Goal: Check status: Check status

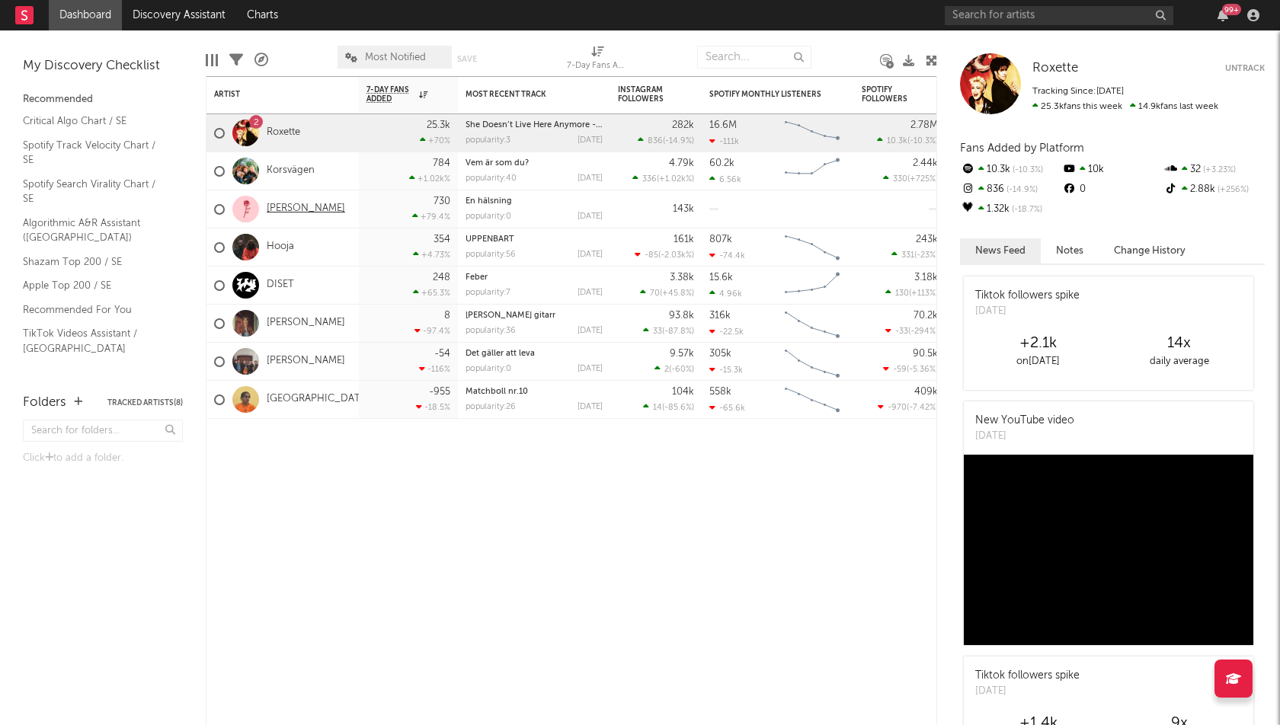
click at [285, 210] on link "[PERSON_NAME]" at bounding box center [306, 209] width 78 height 13
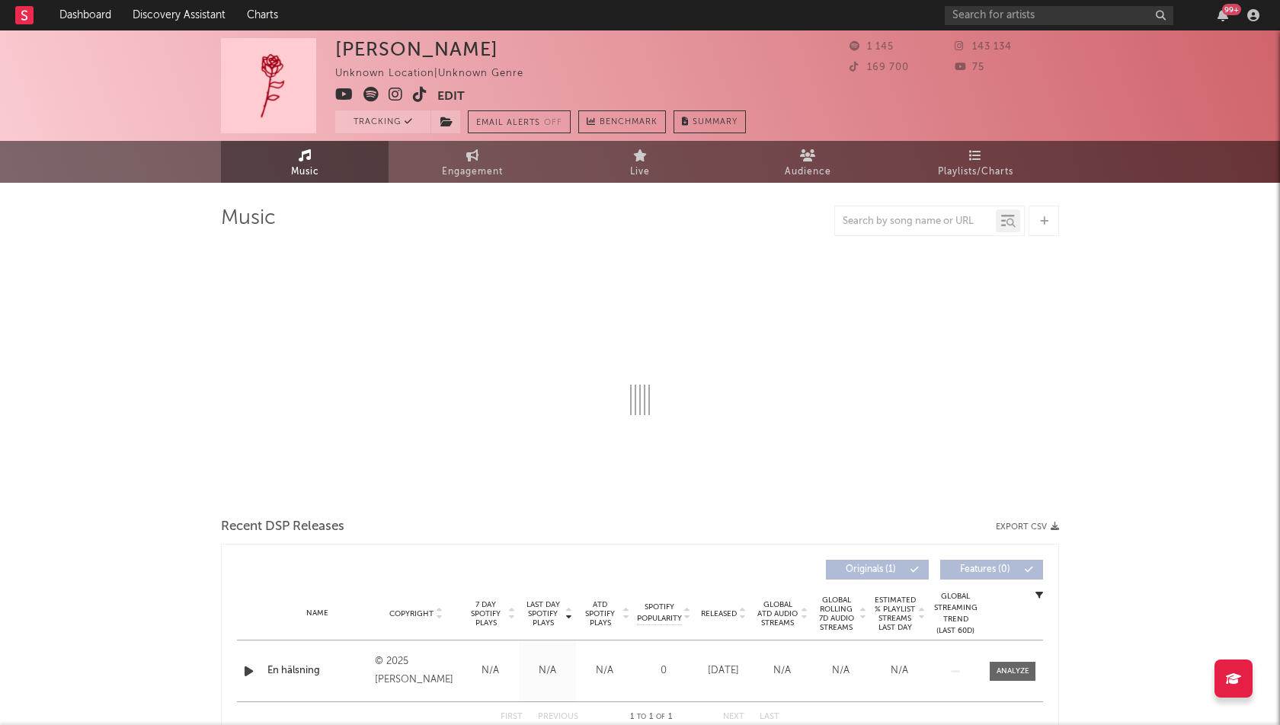
select select "1w"
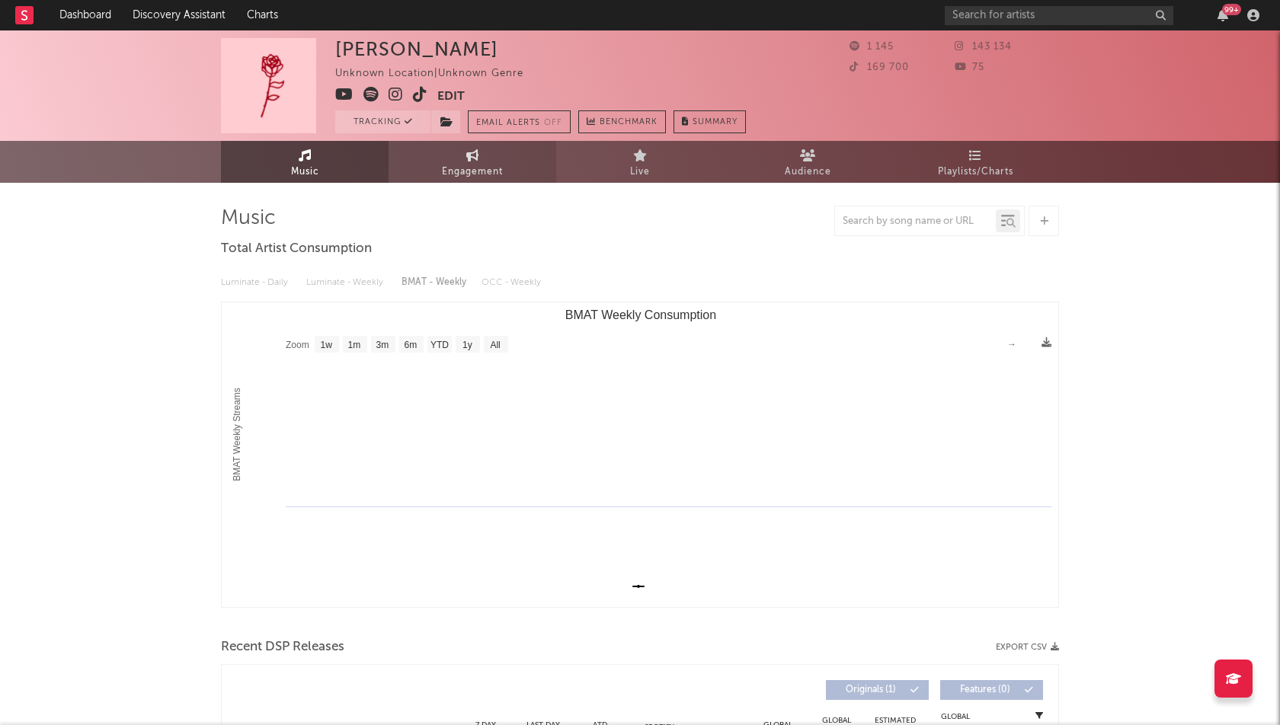
click at [473, 178] on span "Engagement" at bounding box center [472, 172] width 61 height 18
select select "1w"
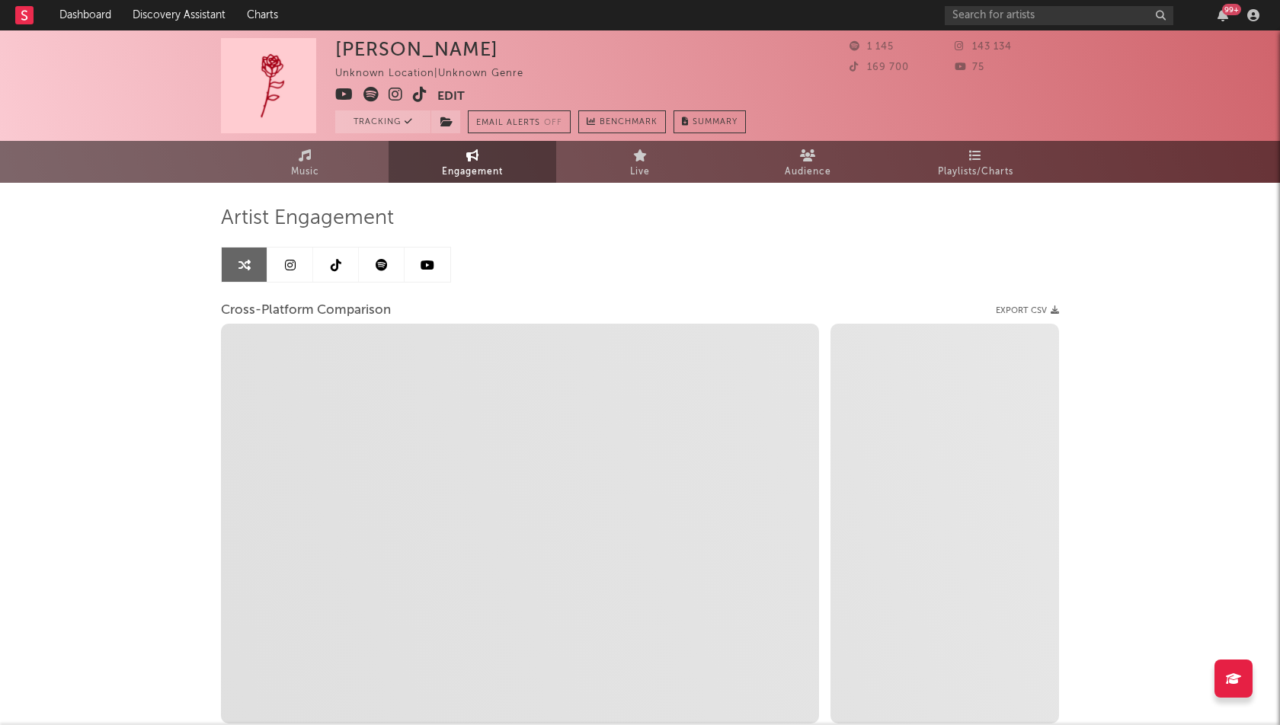
select select "1m"
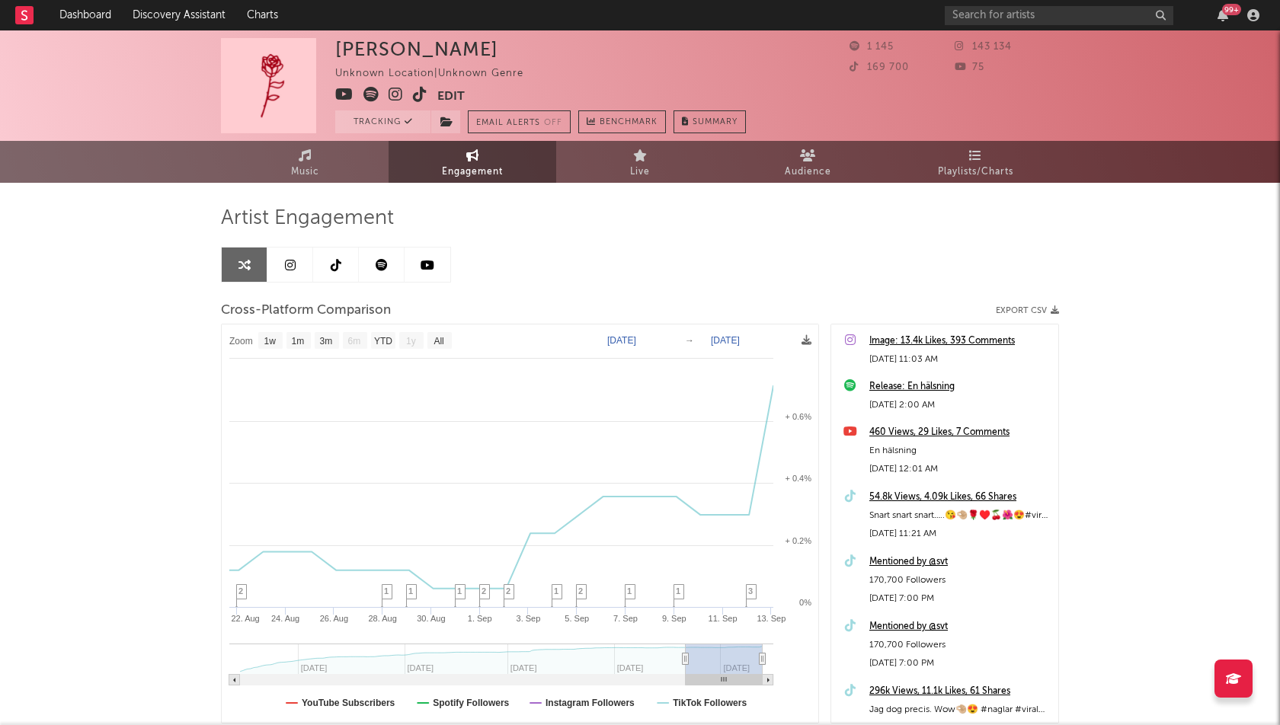
type input "[DATE]"
drag, startPoint x: 657, startPoint y: 659, endPoint x: 695, endPoint y: 654, distance: 38.4
click at [695, 654] on icon at bounding box center [695, 659] width 6 height 11
select select "1w"
type input "[DATE]"
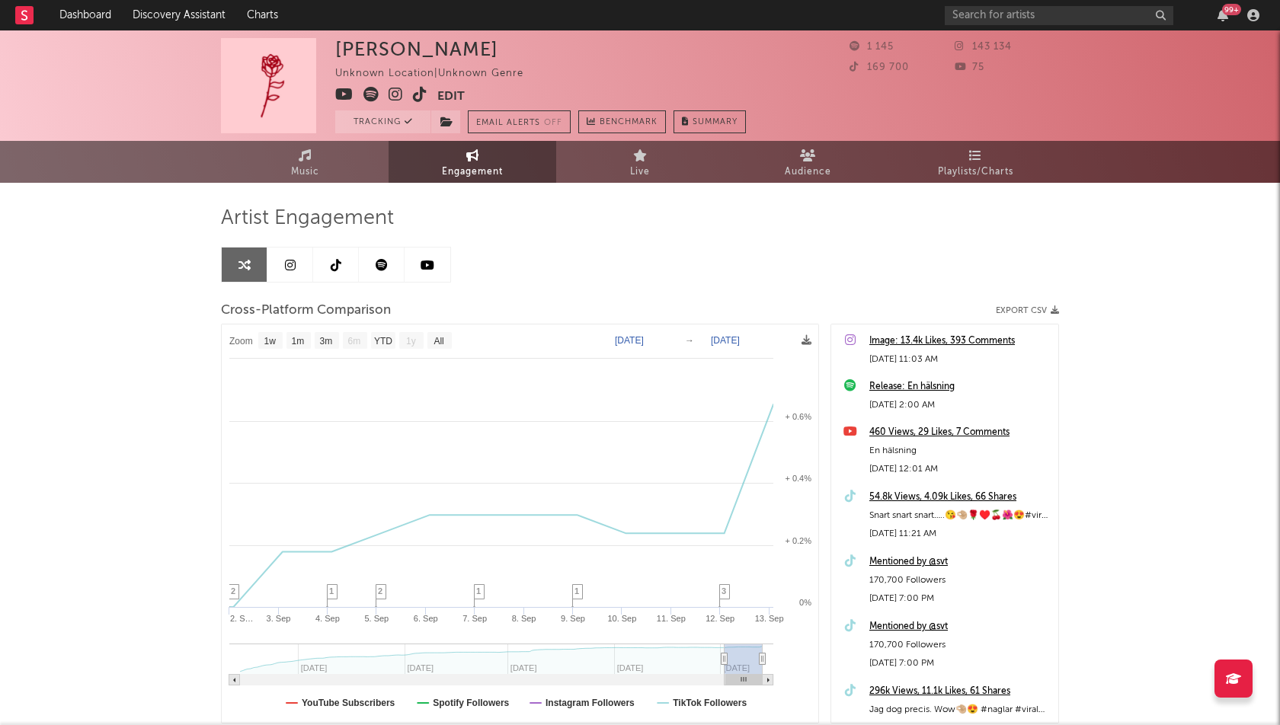
drag, startPoint x: 693, startPoint y: 656, endPoint x: 725, endPoint y: 646, distance: 32.8
click at [267, 344] on text "1w" at bounding box center [270, 341] width 12 height 11
select select "1w"
type input "[DATE]"
select select "1w"
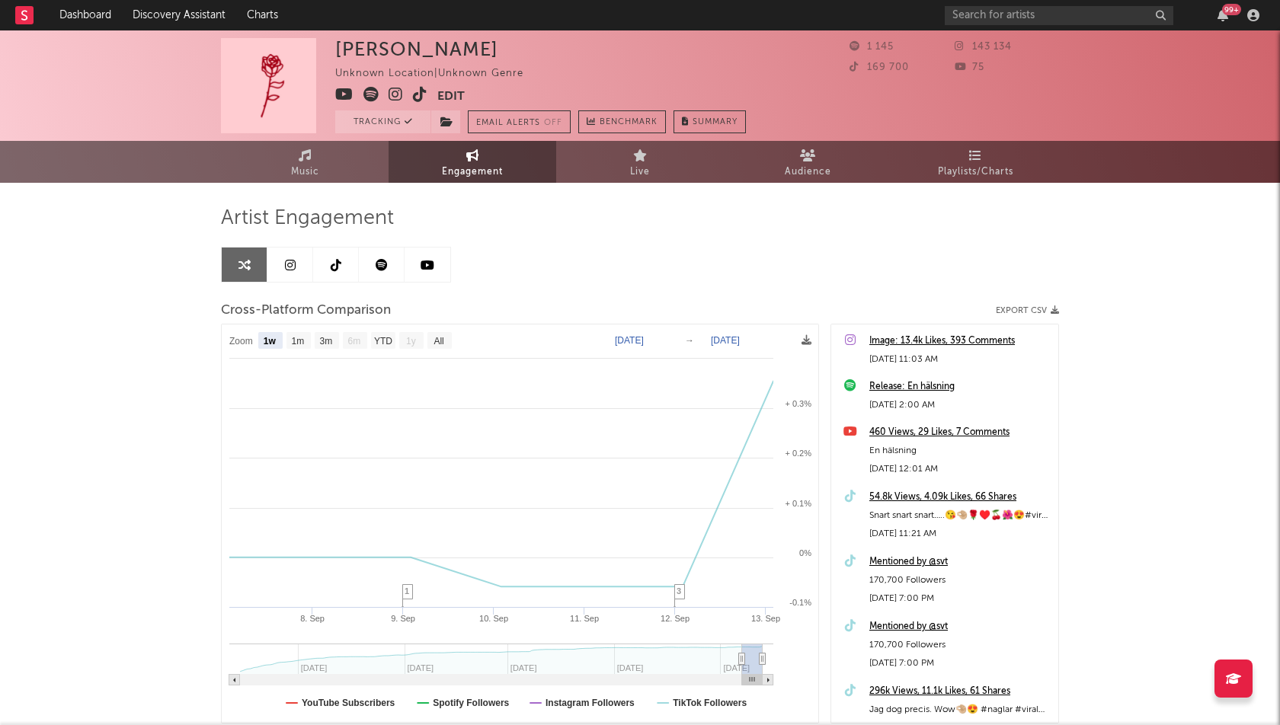
click at [896, 385] on div "Release: En hälsning" at bounding box center [959, 387] width 181 height 18
click at [815, 157] on link "Audience" at bounding box center [808, 162] width 168 height 42
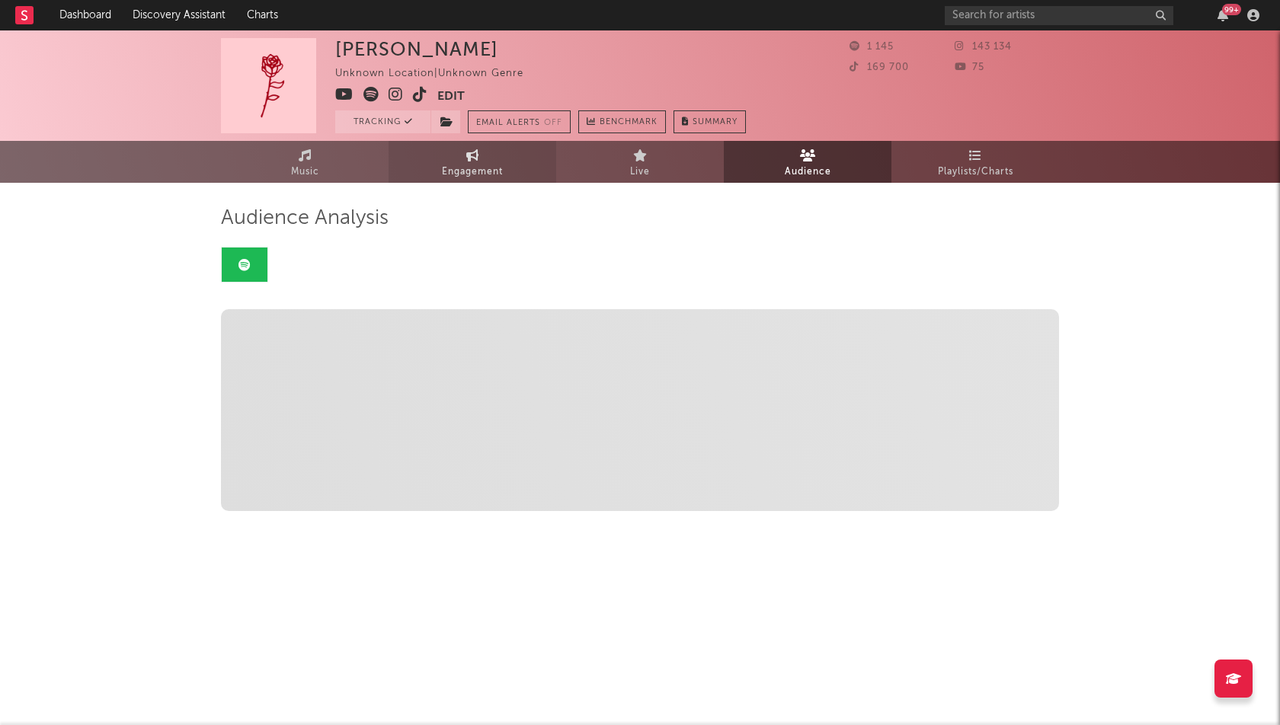
click at [453, 165] on span "Engagement" at bounding box center [472, 172] width 61 height 18
select select "1w"
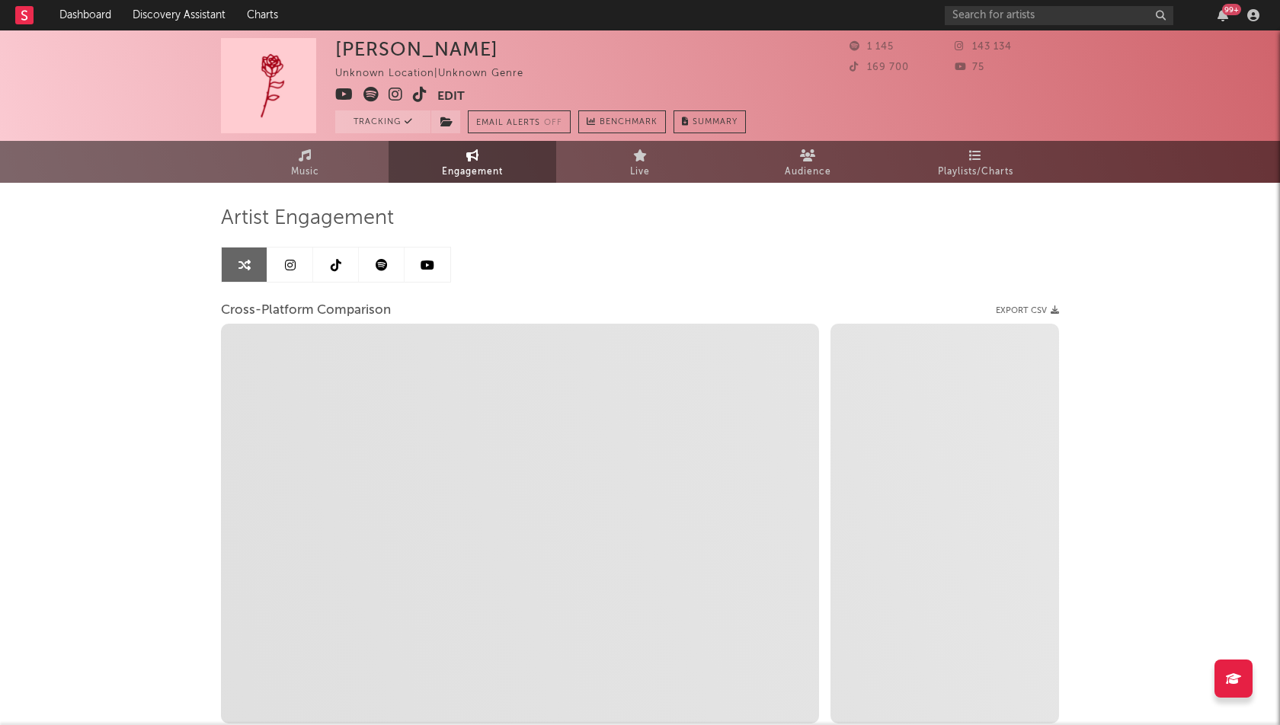
select select "1m"
